Goal: Navigation & Orientation: Go to known website

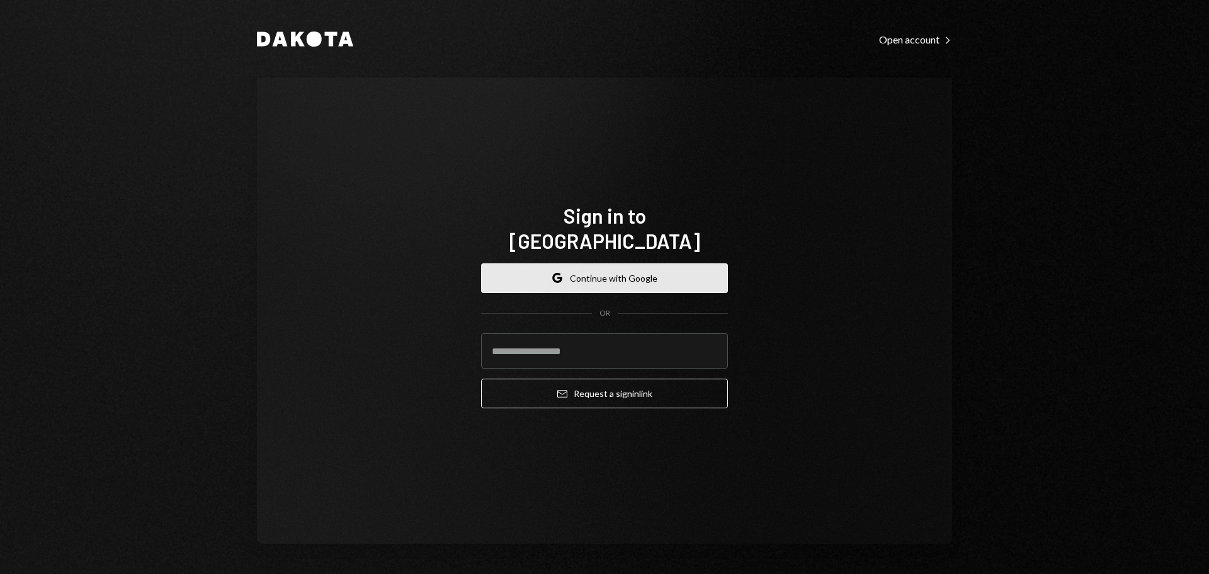
click at [538, 273] on button "Google Continue with Google" at bounding box center [604, 278] width 247 height 30
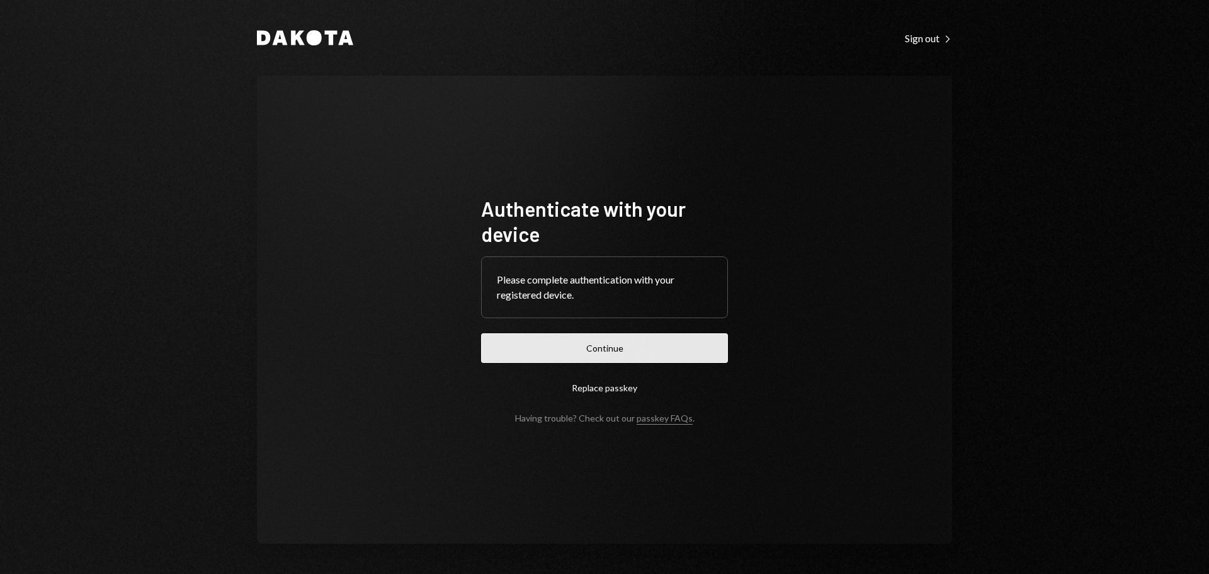
click at [633, 339] on button "Continue" at bounding box center [604, 348] width 247 height 30
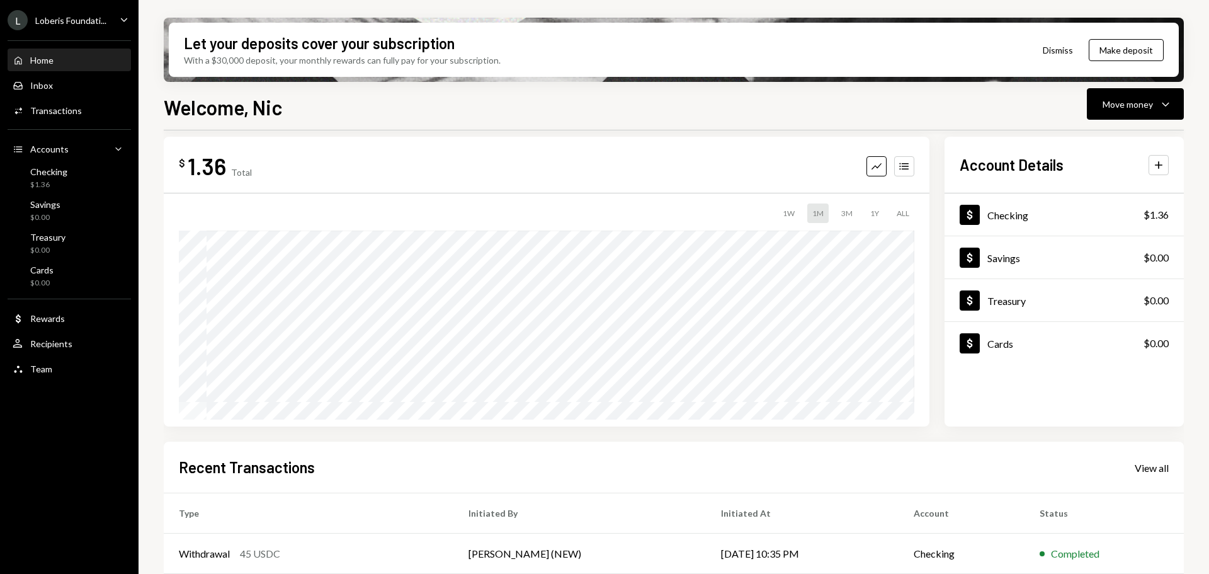
scroll to position [6, 0]
